Goal: Find specific page/section: Find specific page/section

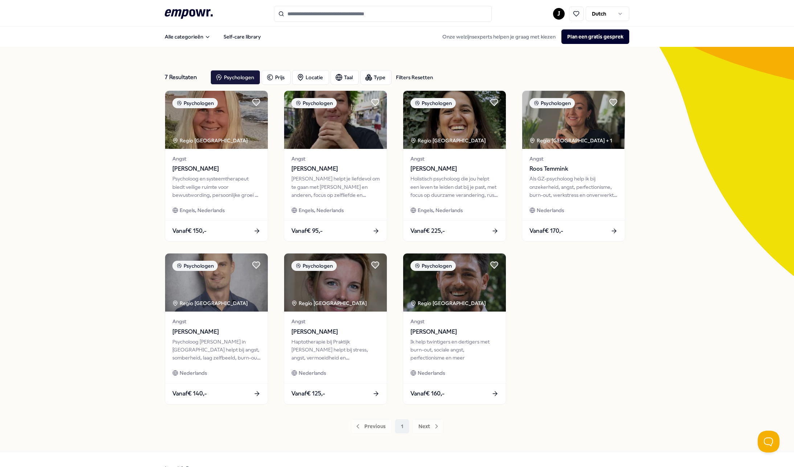
click at [175, 12] on icon ".empowr-logo_svg__cls-1{fill:#03032f}" at bounding box center [189, 13] width 48 height 13
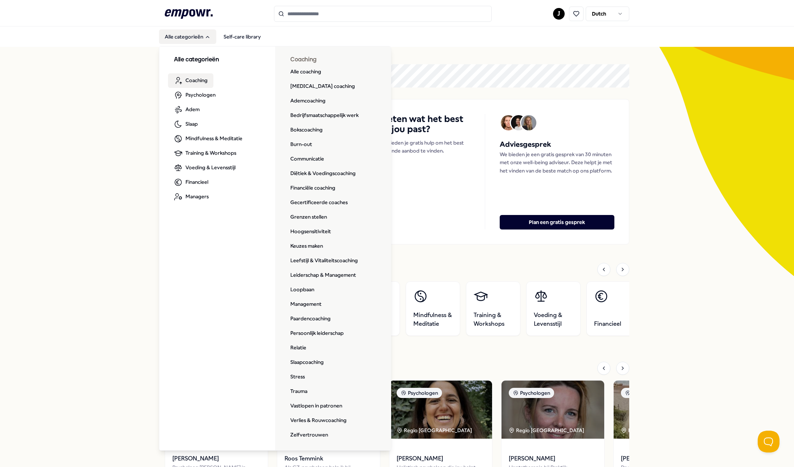
click at [195, 78] on span "Coaching" at bounding box center [197, 80] width 22 height 8
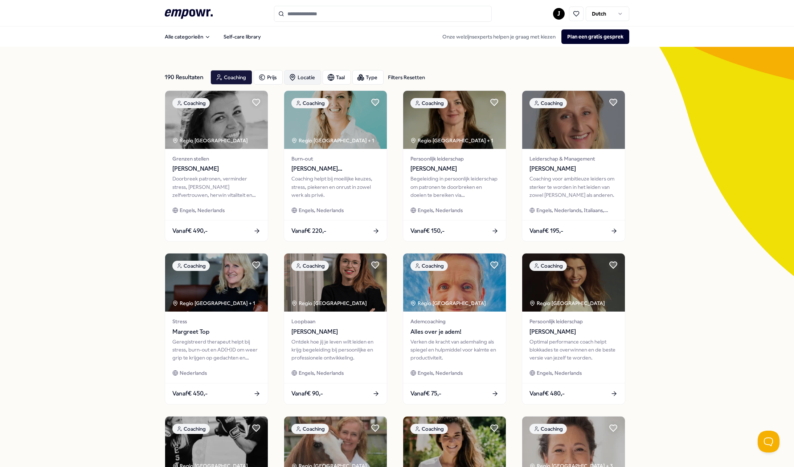
click at [302, 81] on div "Locatie" at bounding box center [302, 77] width 37 height 15
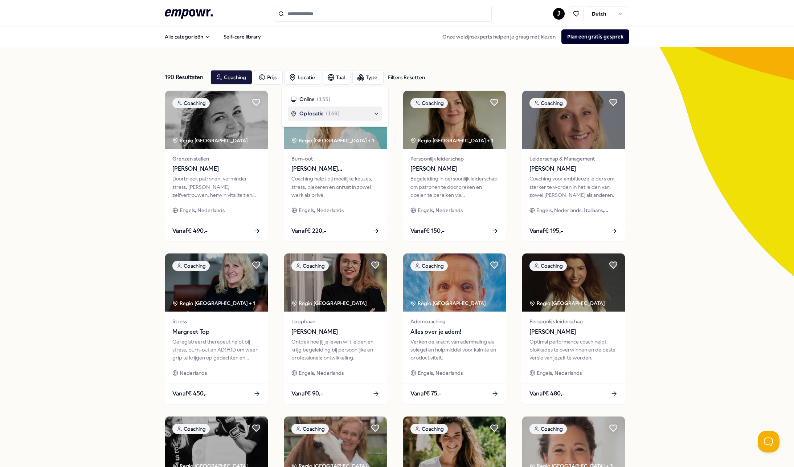
click at [310, 114] on span "Op locatie" at bounding box center [312, 114] width 24 height 8
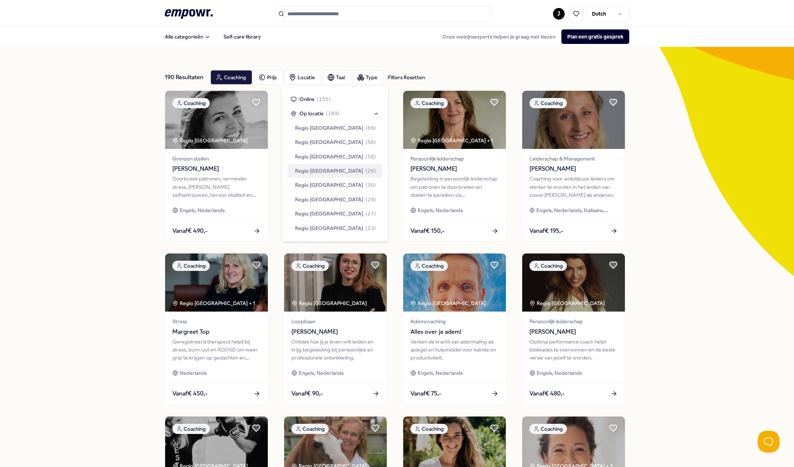
click at [94, 144] on div "190 Resultaten Filters Resetten Coaching Prijs Locatie Taal Type Filters Resett…" at bounding box center [397, 330] width 794 height 567
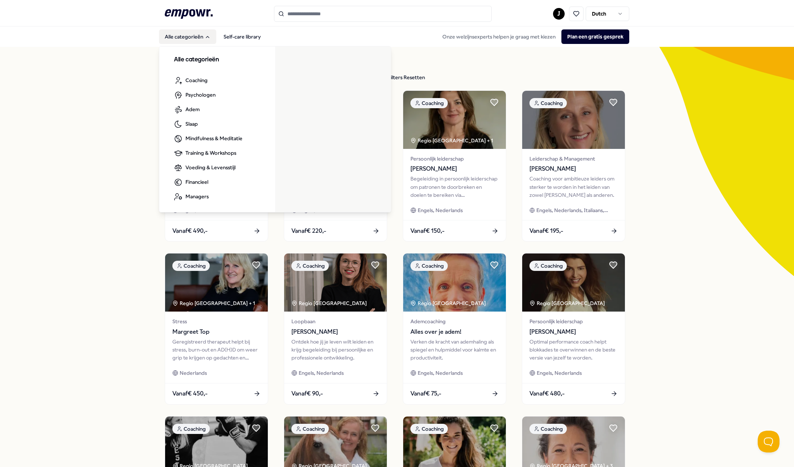
click at [182, 35] on button "Alle categorieën" at bounding box center [187, 36] width 57 height 15
click at [198, 95] on span "Psychologen" at bounding box center [201, 95] width 30 height 8
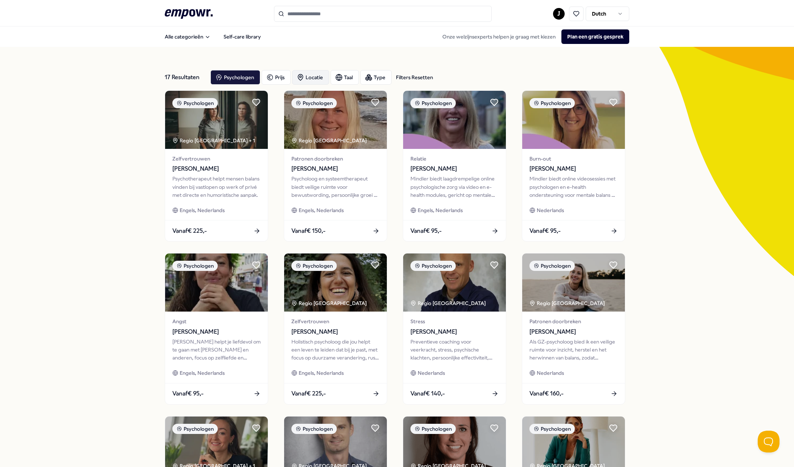
click at [309, 76] on div "Locatie" at bounding box center [310, 77] width 37 height 15
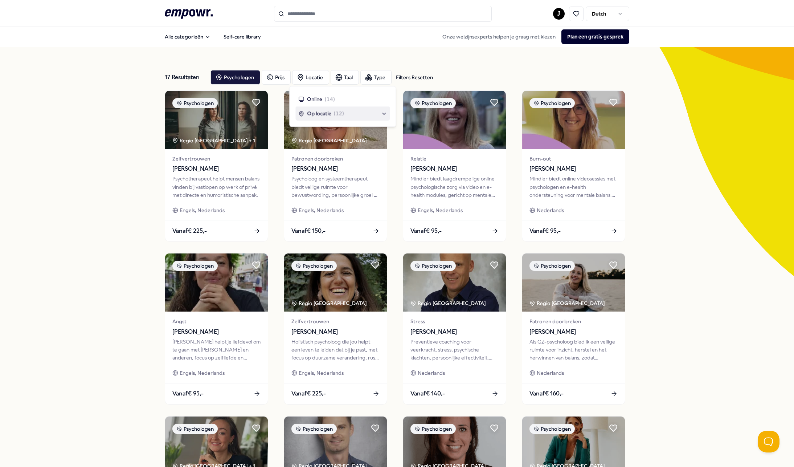
click at [314, 111] on span "Op locatie" at bounding box center [319, 114] width 24 height 8
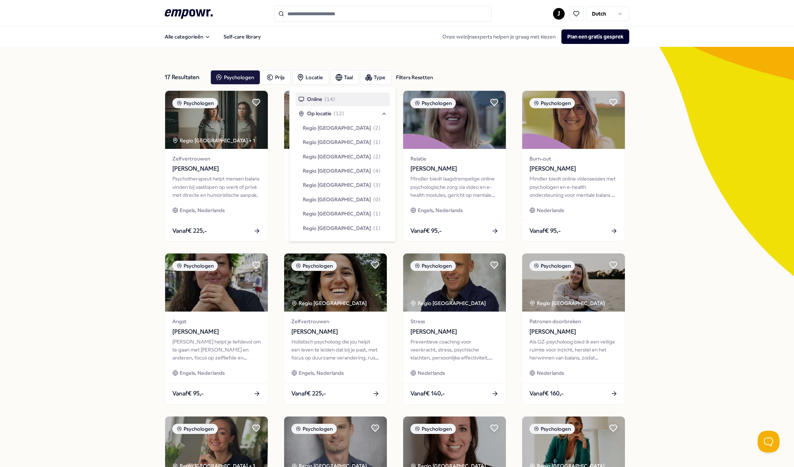
click at [82, 129] on div "17 Resultaten Filters Resetten Psychologen [PERSON_NAME] Taal Type Filters Rese…" at bounding box center [397, 330] width 794 height 567
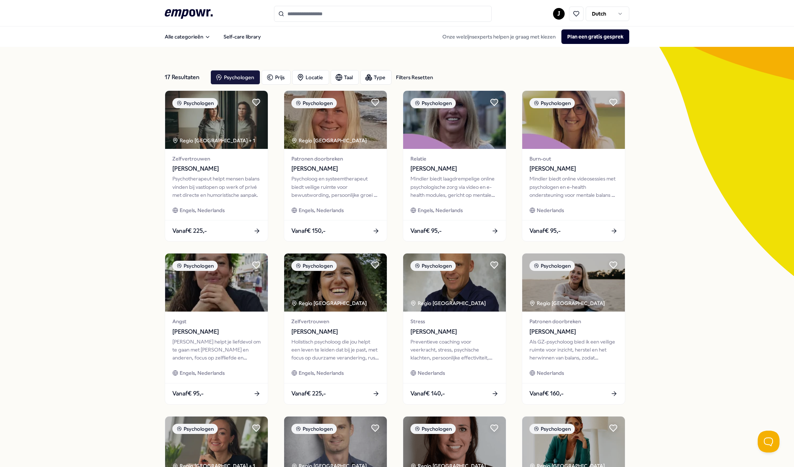
click at [616, 13] on html ".empowr-logo_svg__cls-1{fill:#03032f} J Dutch Alle categorieën Self-care librar…" at bounding box center [397, 233] width 794 height 467
click at [557, 13] on html ".empowr-logo_svg__cls-1{fill:#03032f} J Dutch Alle categorieën Self-care librar…" at bounding box center [397, 233] width 794 height 467
click at [546, 38] on div "Dashboard" at bounding box center [557, 37] width 72 height 21
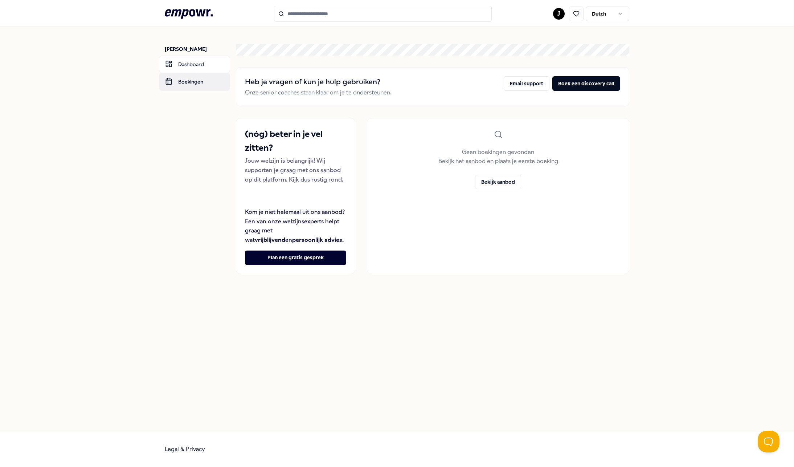
click at [197, 80] on link "Boekingen" at bounding box center [194, 81] width 71 height 17
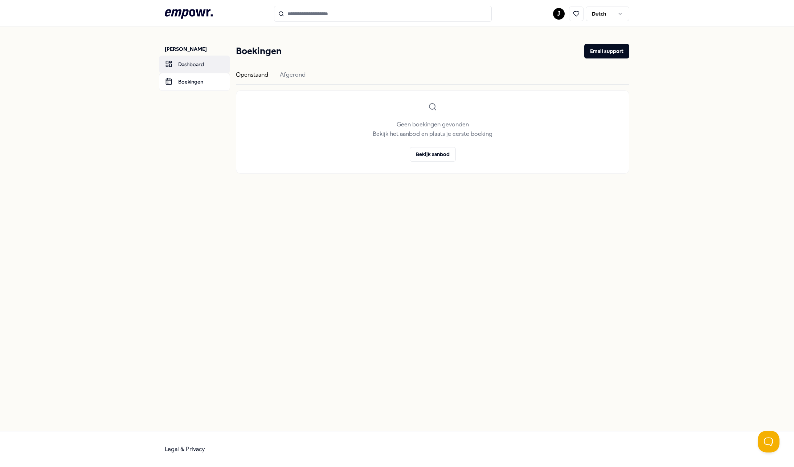
click at [193, 66] on link "Dashboard" at bounding box center [194, 64] width 71 height 17
